Goal: Check status: Check status

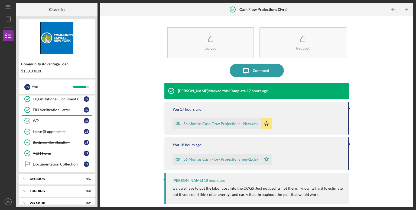
scroll to position [250, 0]
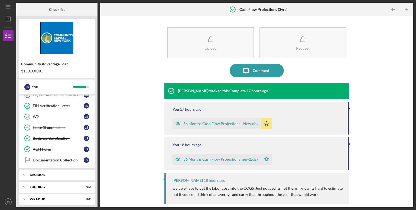
click at [42, 173] on div "Icon/Expander Decision 0 / 1" at bounding box center [57, 174] width 76 height 11
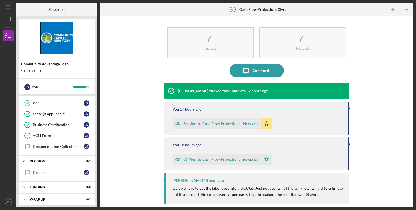
click at [47, 170] on div "Decision" at bounding box center [58, 172] width 51 height 4
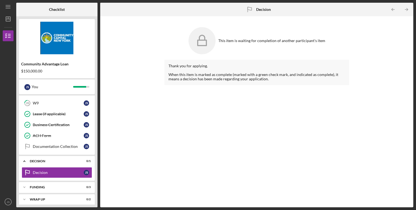
click at [110, 123] on div "This item is waiting for completion of another participant's item Thank you for…" at bounding box center [257, 111] width 308 height 185
